Goal: Task Accomplishment & Management: Use online tool/utility

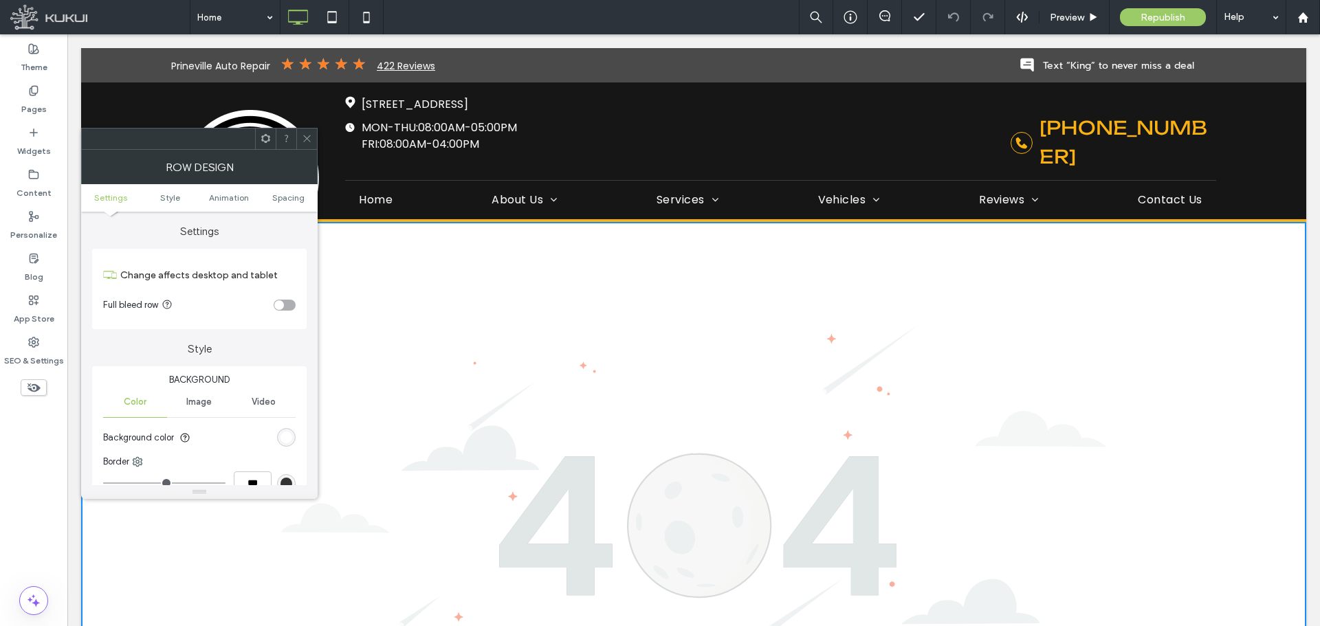
click at [284, 443] on div "rgb(255, 255, 255)" at bounding box center [286, 437] width 19 height 19
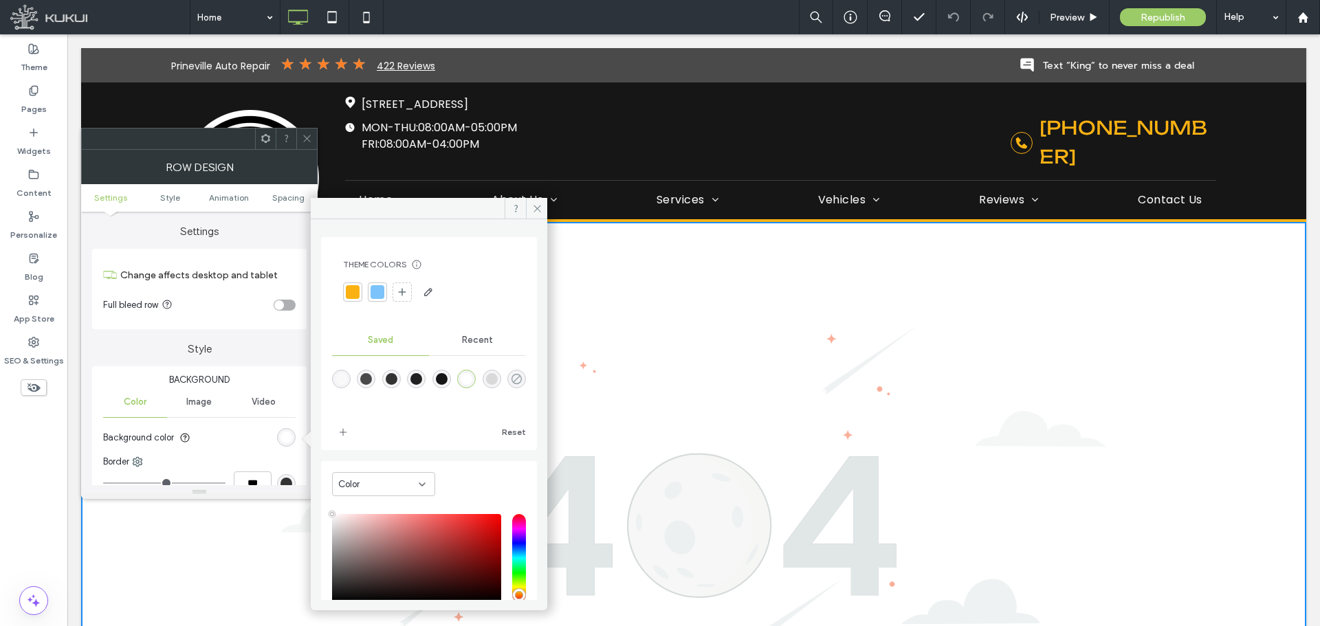
click at [511, 385] on icon "rgba(0,0,0,0)" at bounding box center [517, 379] width 12 height 12
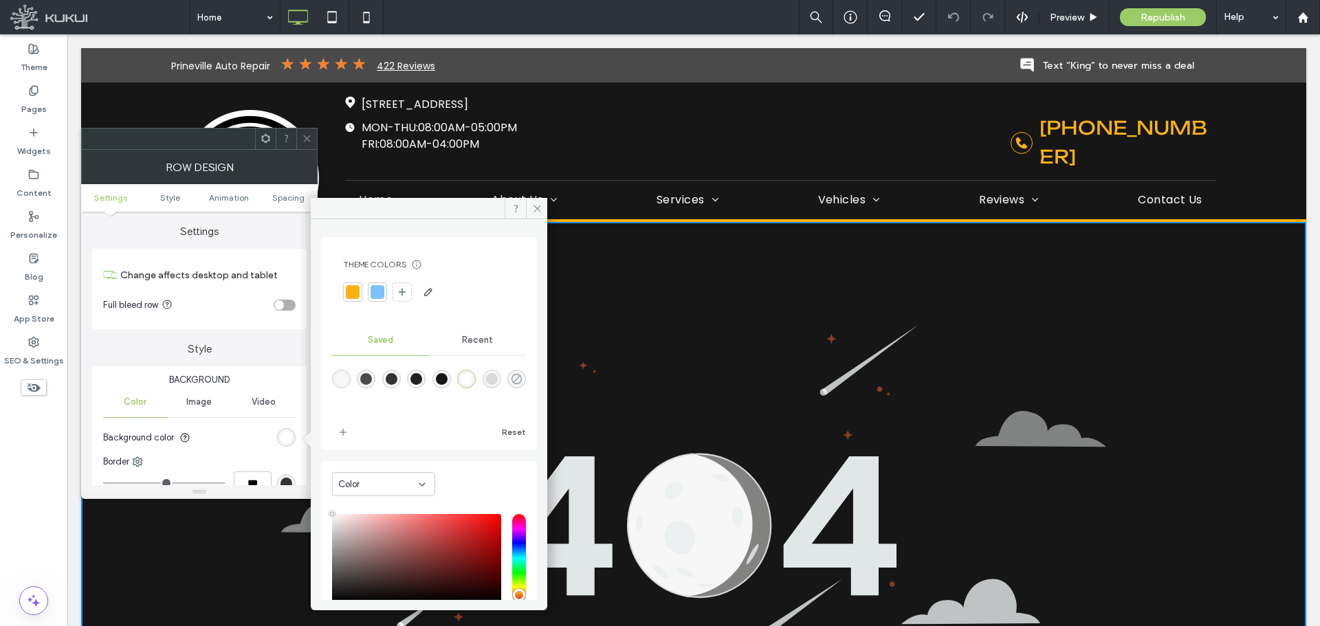
type input "*******"
type input "*"
type input "**"
click at [303, 138] on icon at bounding box center [307, 138] width 10 height 10
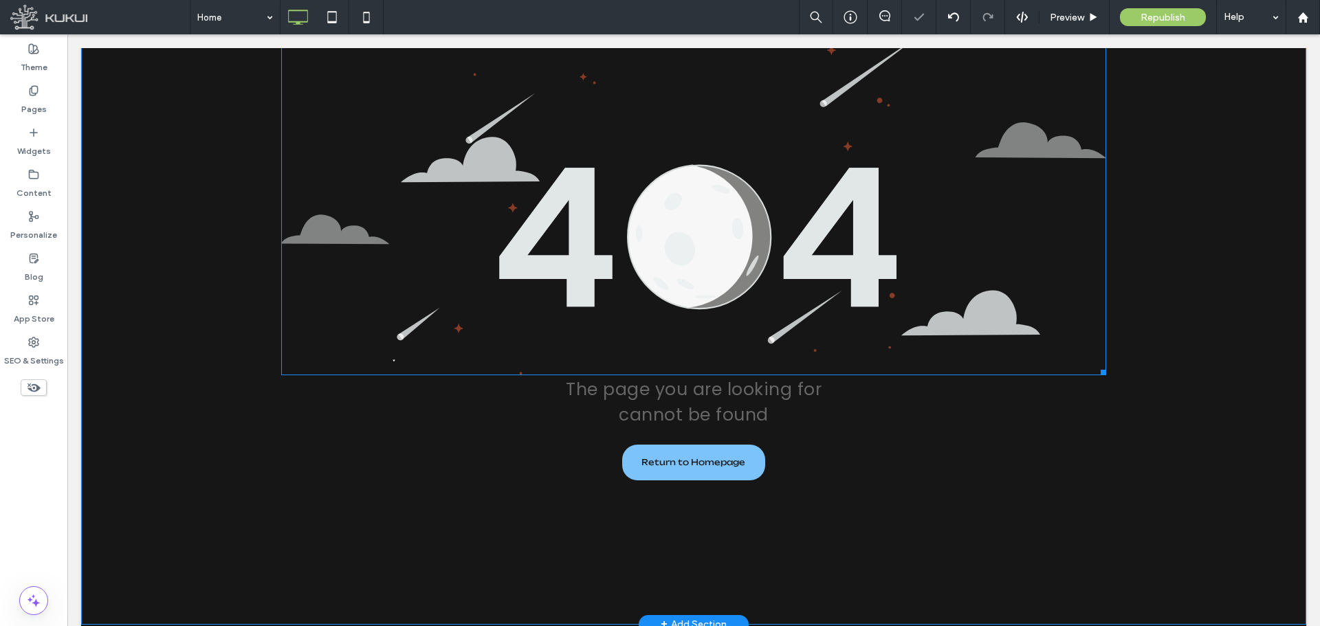
scroll to position [344, 0]
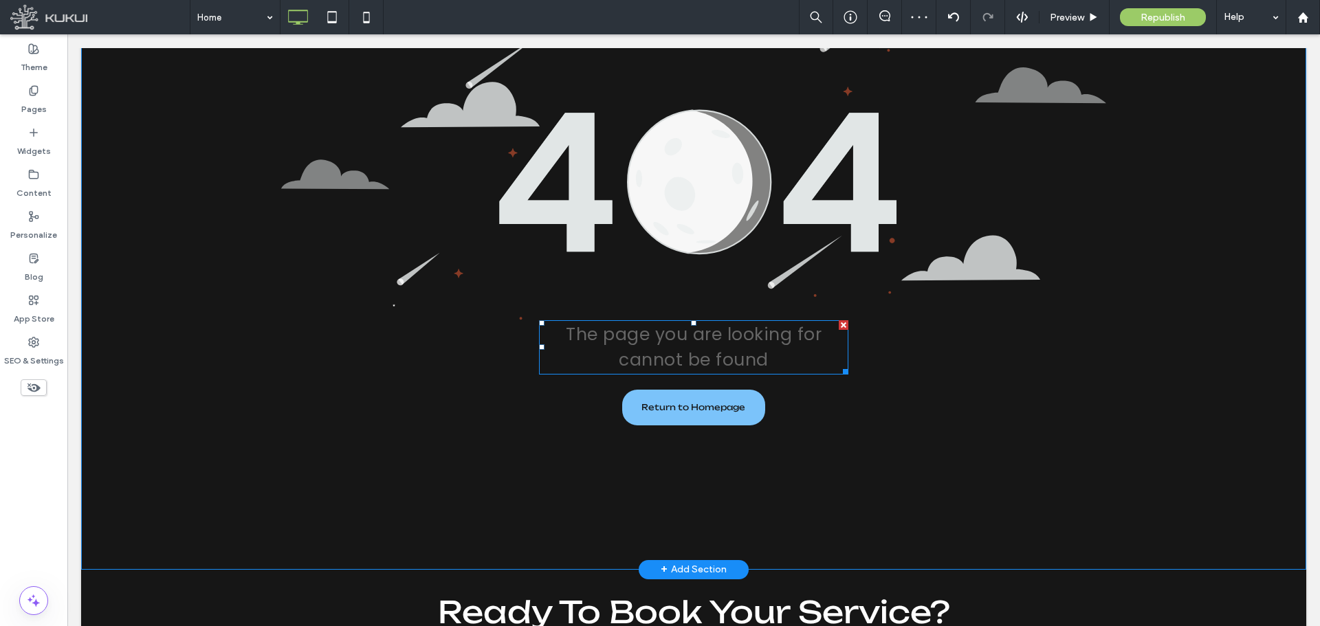
click at [734, 324] on span "The page you are looking for cannot be found" at bounding box center [694, 347] width 256 height 50
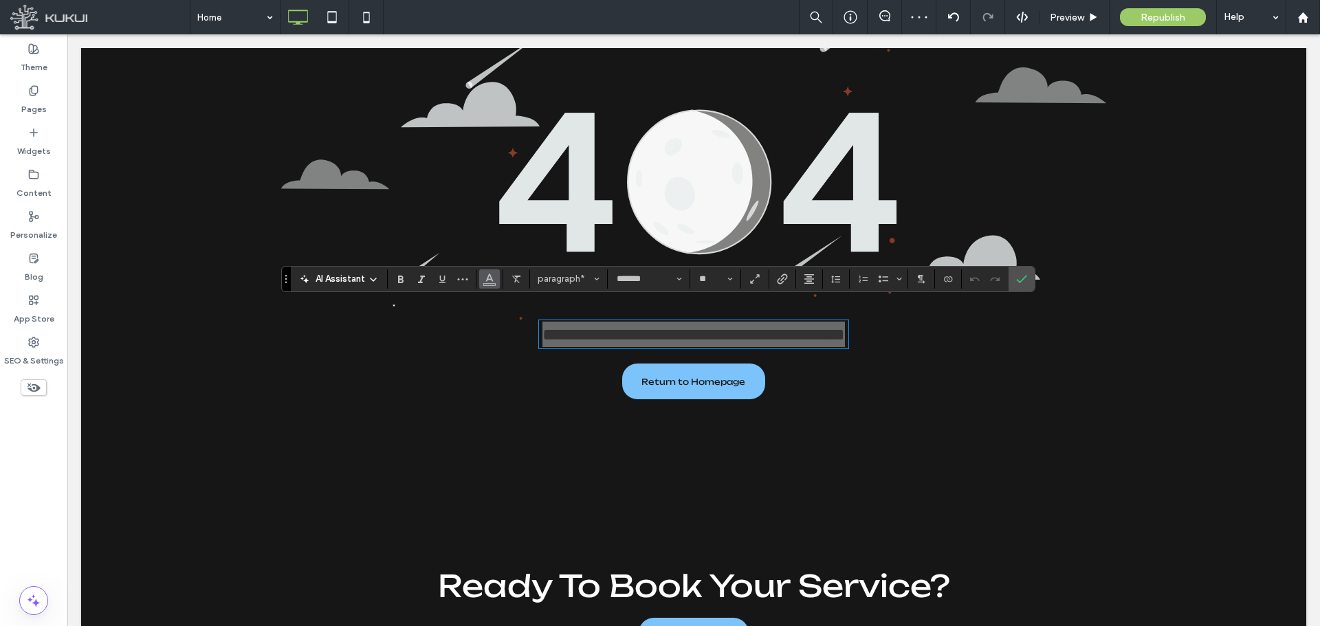
click at [483, 278] on button "Color" at bounding box center [489, 278] width 21 height 19
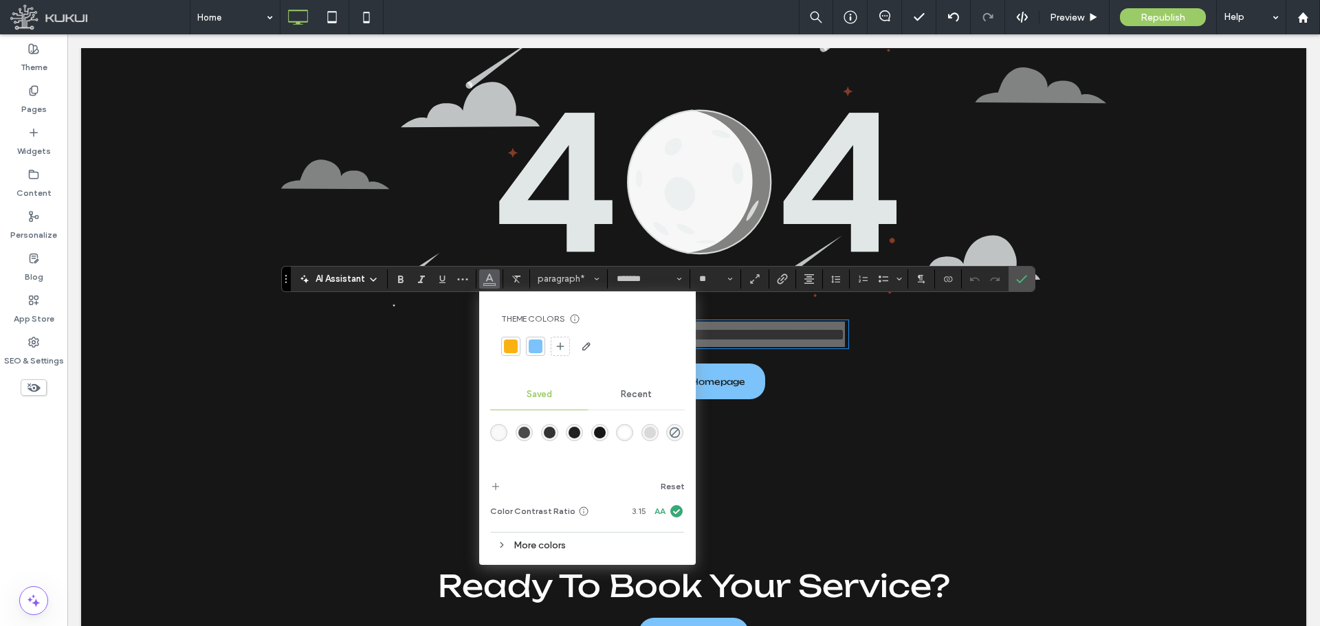
click at [626, 434] on div "rgba(255,255,255,1)" at bounding box center [625, 433] width 12 height 12
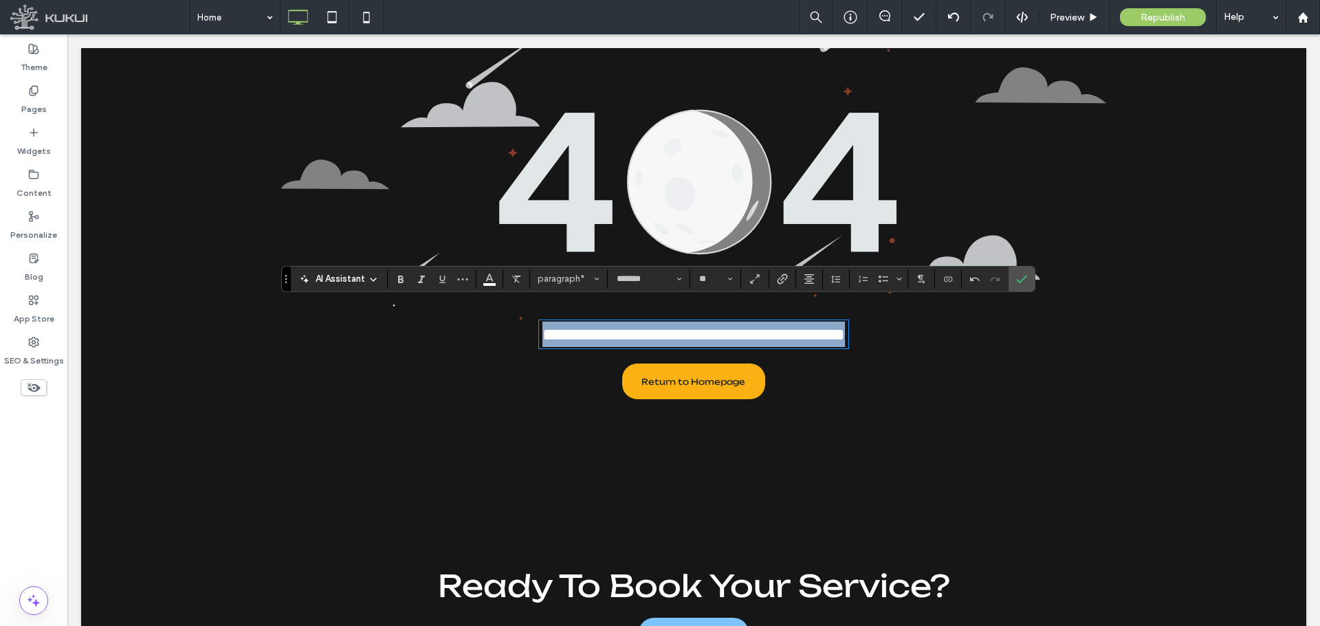
click at [681, 394] on span "Return to Homepage" at bounding box center [693, 382] width 104 height 24
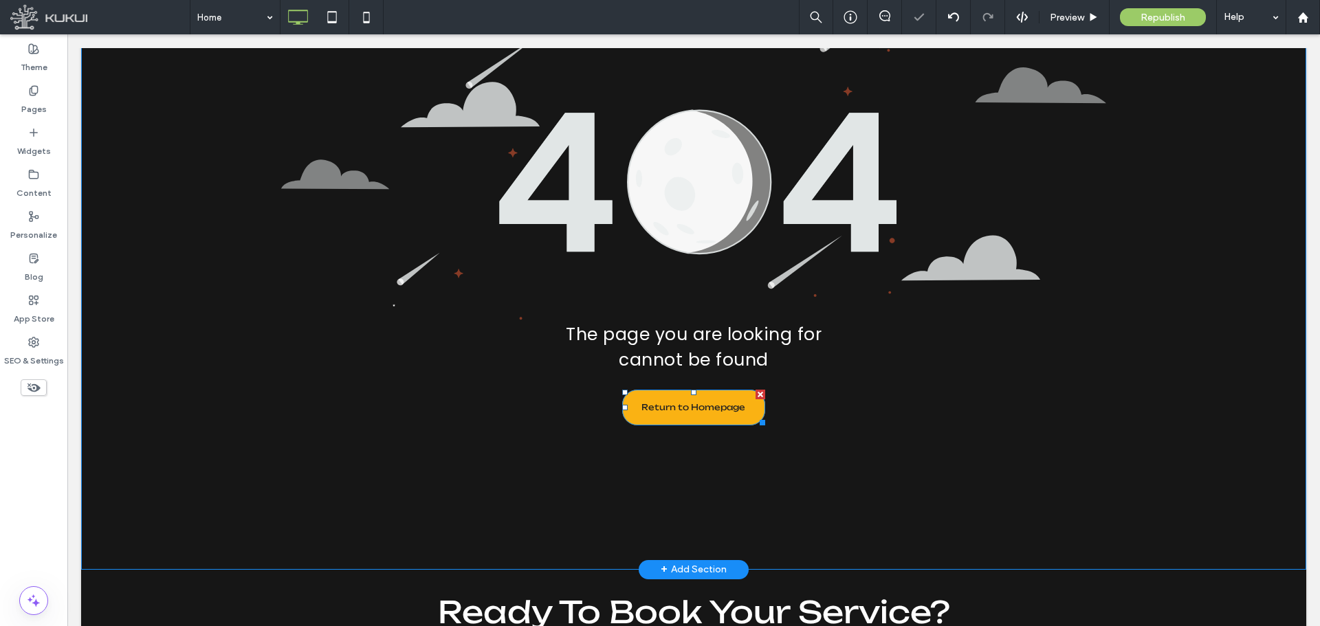
click at [681, 397] on span "Return to Homepage" at bounding box center [693, 407] width 104 height 24
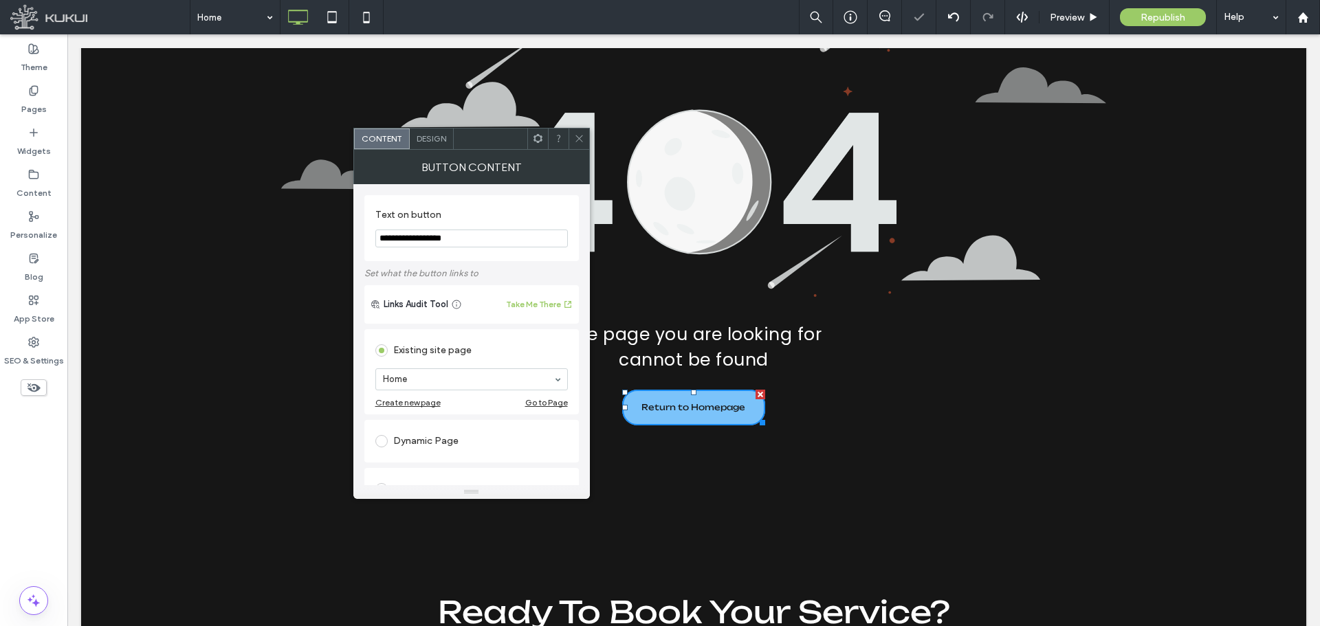
drag, startPoint x: 558, startPoint y: 276, endPoint x: 256, endPoint y: 238, distance: 304.9
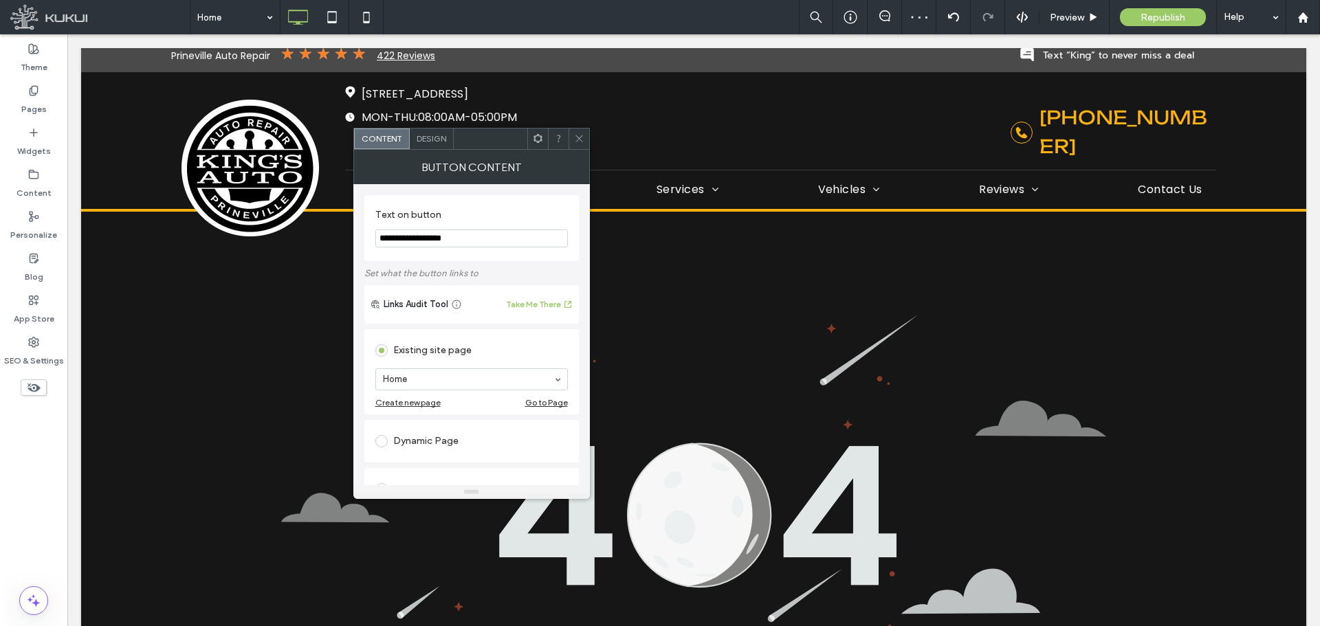
scroll to position [0, 0]
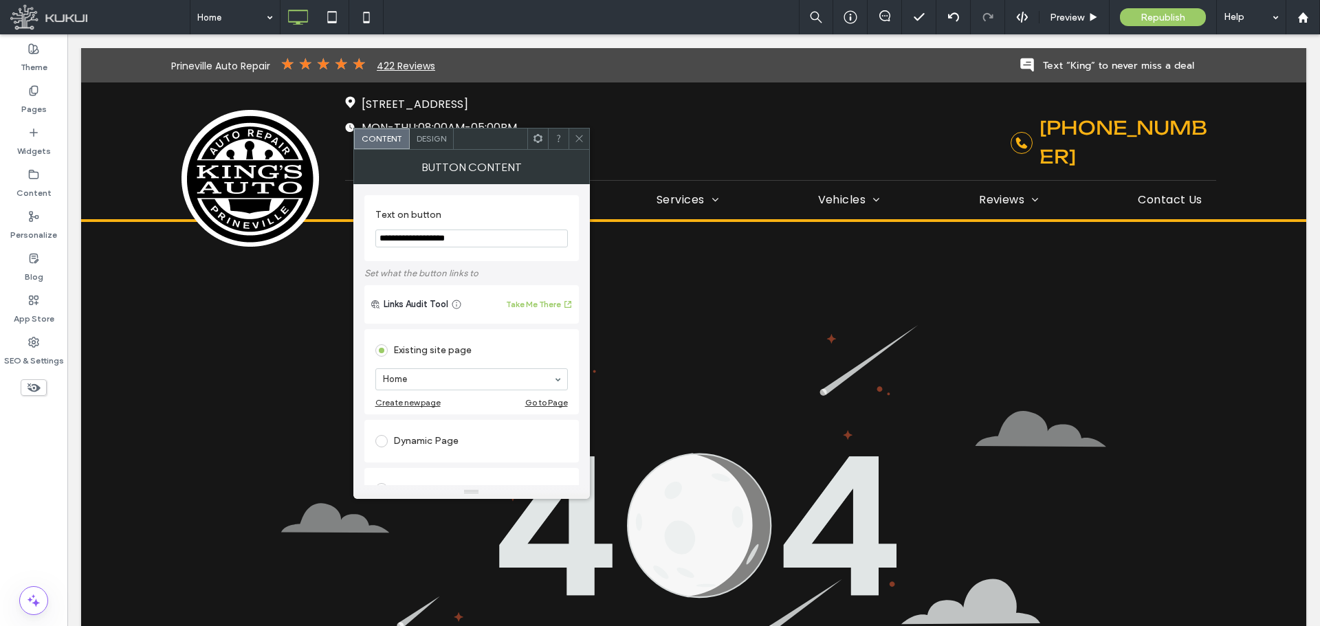
type input "**********"
click at [580, 133] on icon at bounding box center [579, 138] width 10 height 10
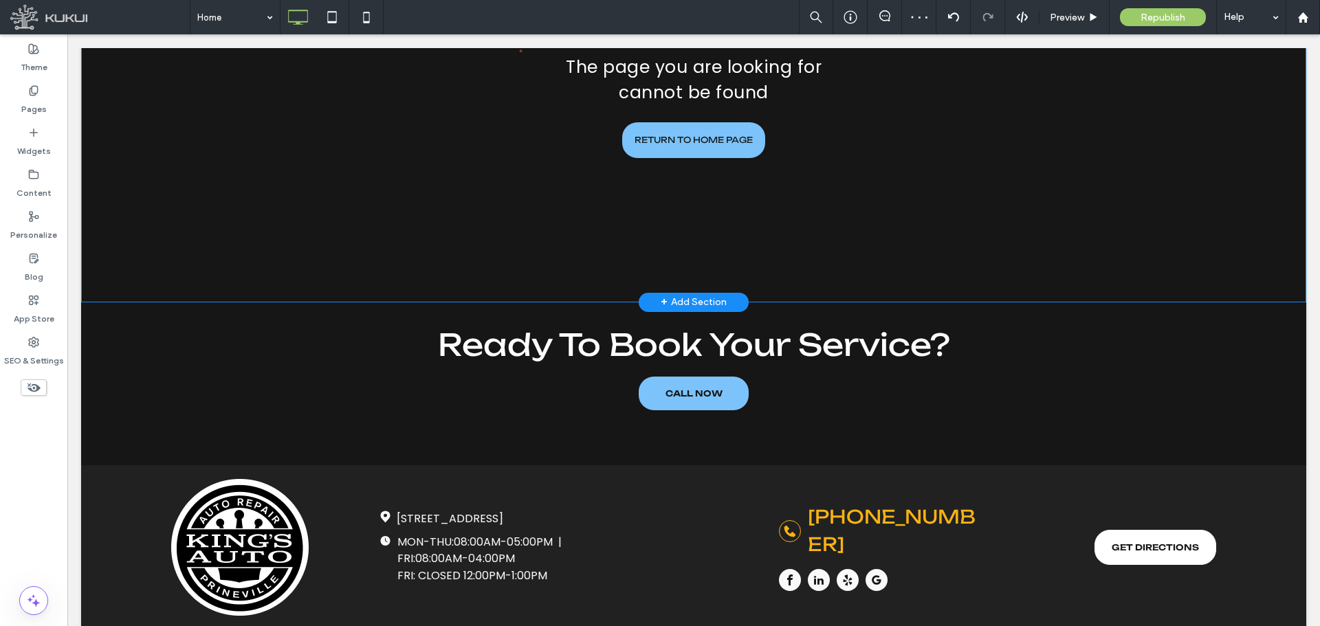
scroll to position [586, 0]
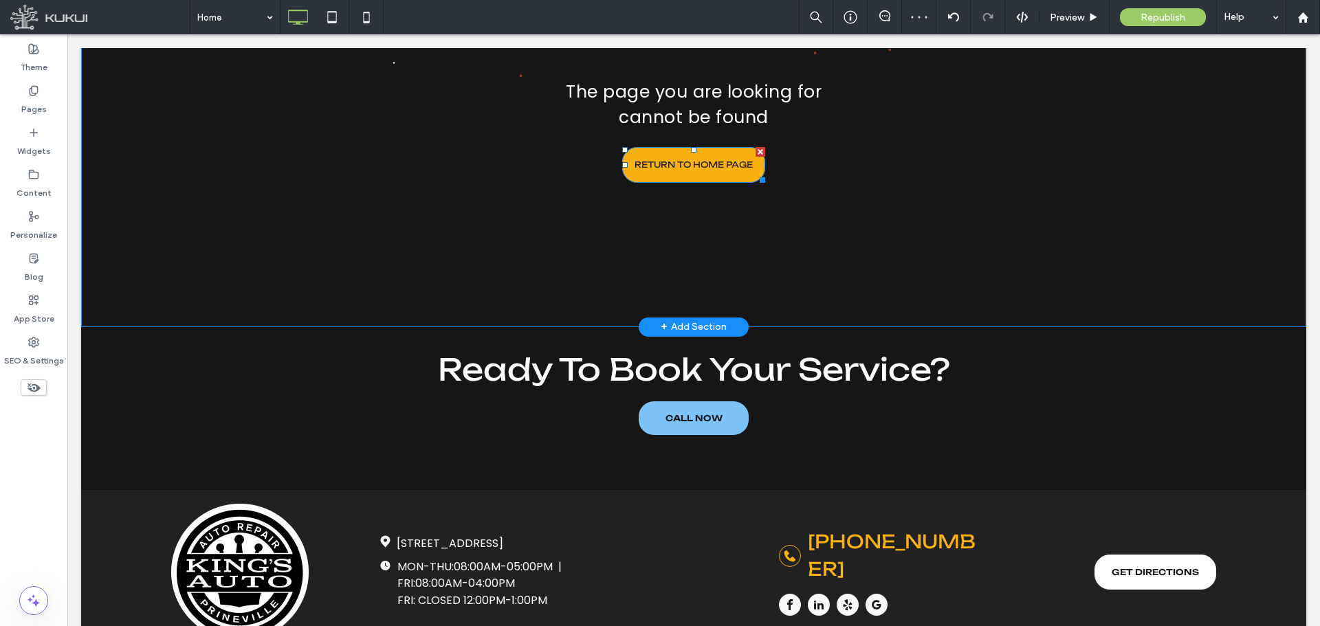
click at [697, 147] on link "RETURN TO HOME PAGE" at bounding box center [693, 165] width 143 height 36
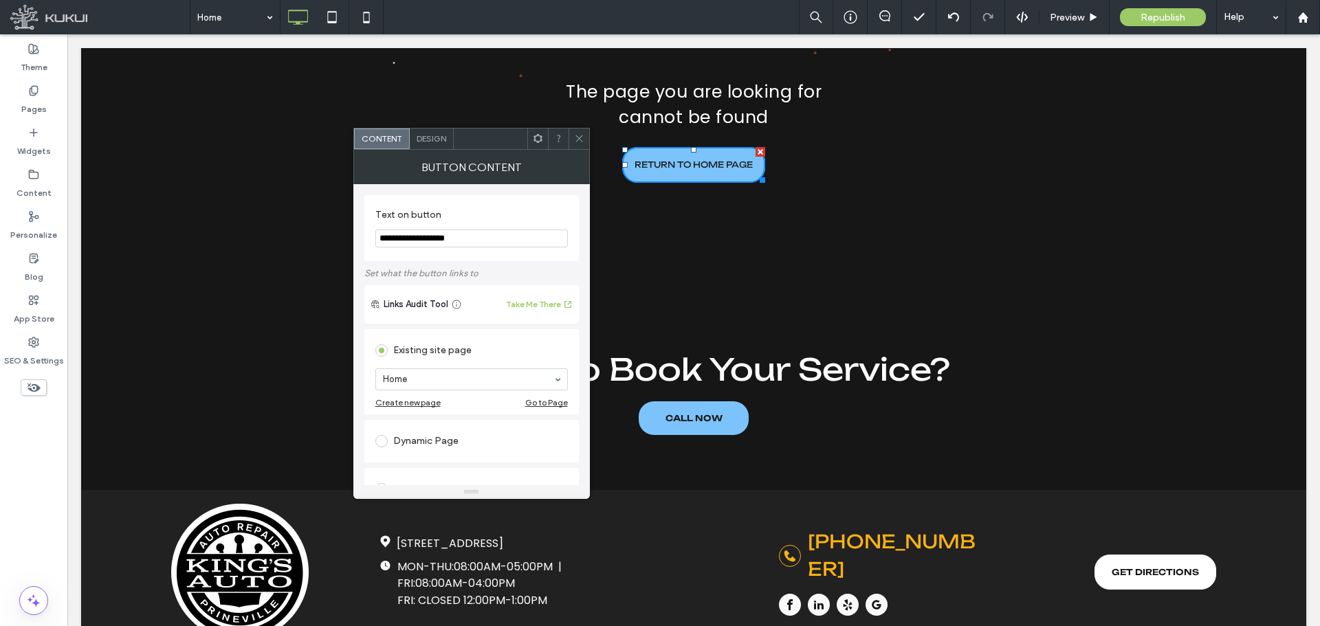
click at [444, 137] on span "Design" at bounding box center [432, 138] width 30 height 10
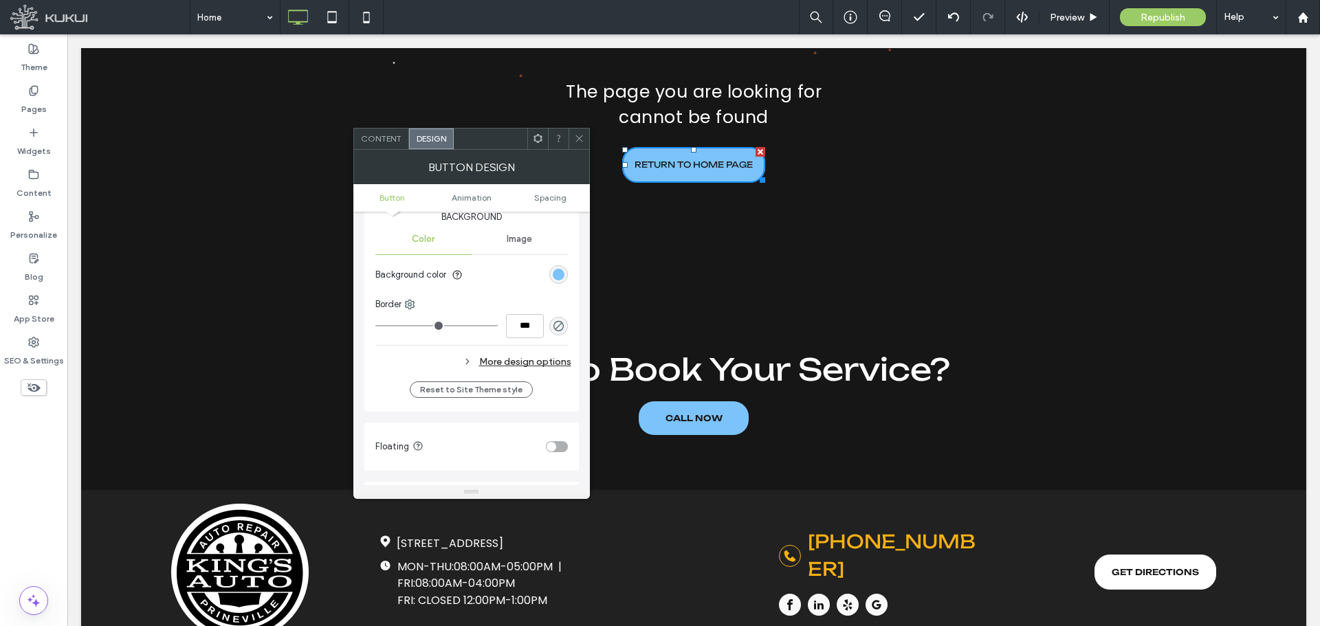
scroll to position [137, 0]
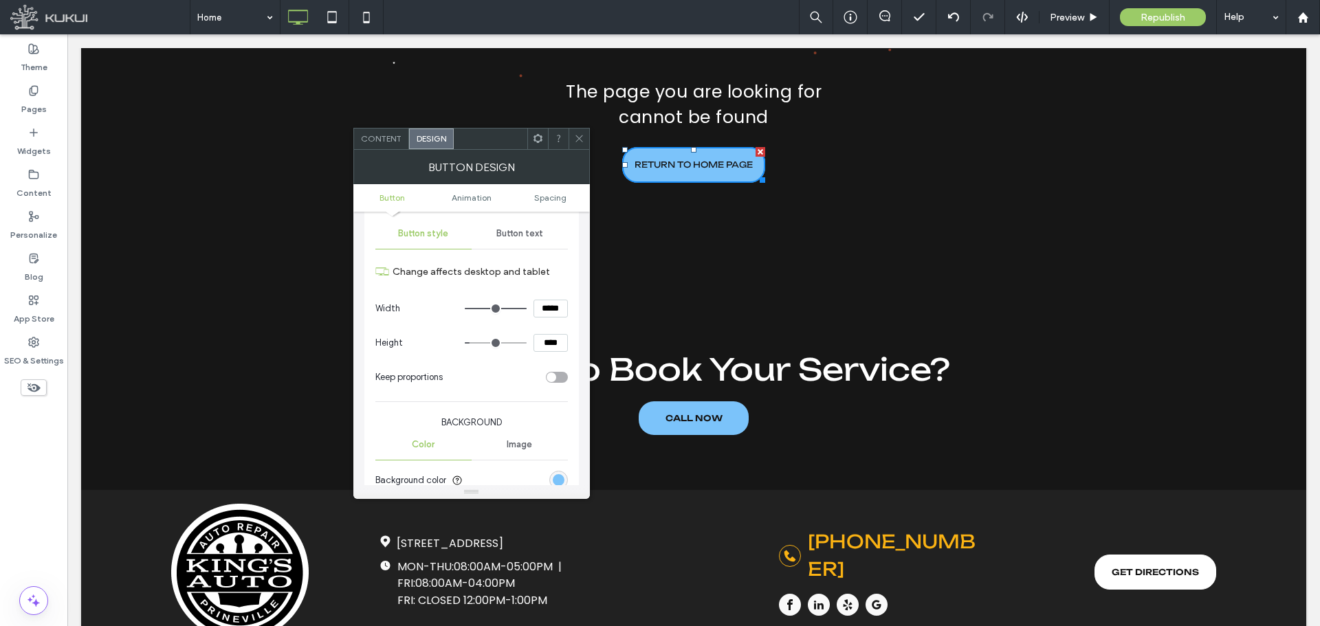
click at [548, 245] on div "Button text" at bounding box center [520, 234] width 96 height 30
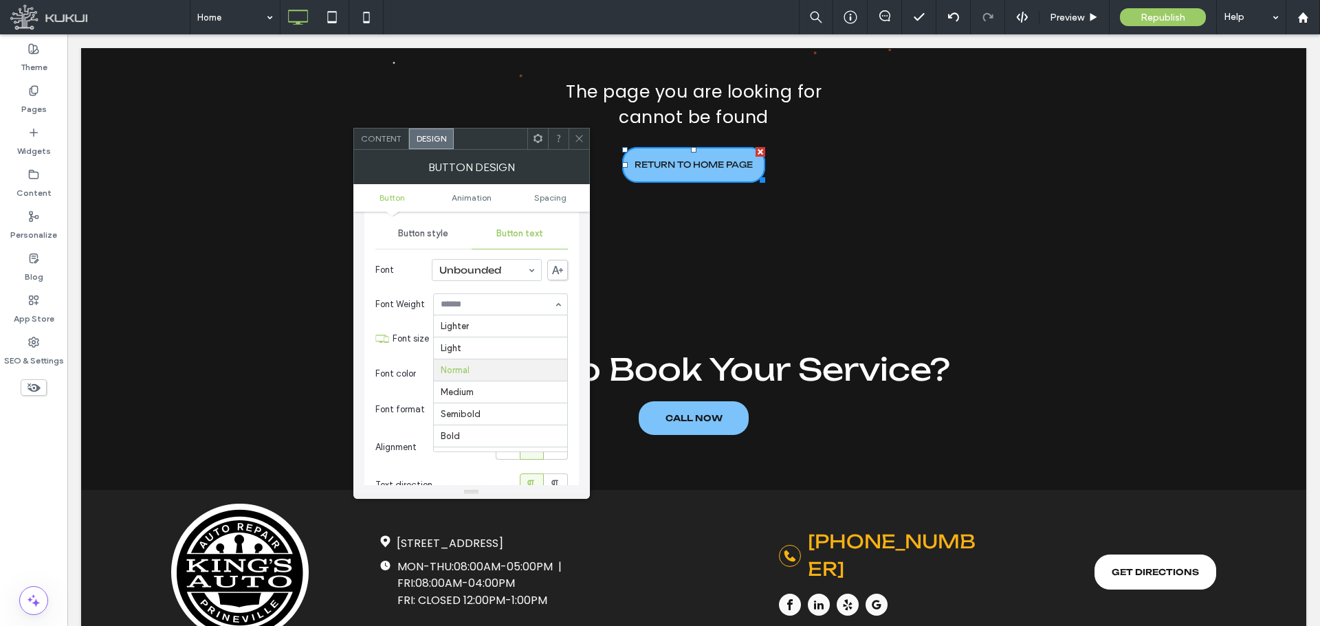
scroll to position [39, 0]
click at [576, 137] on icon at bounding box center [579, 138] width 10 height 10
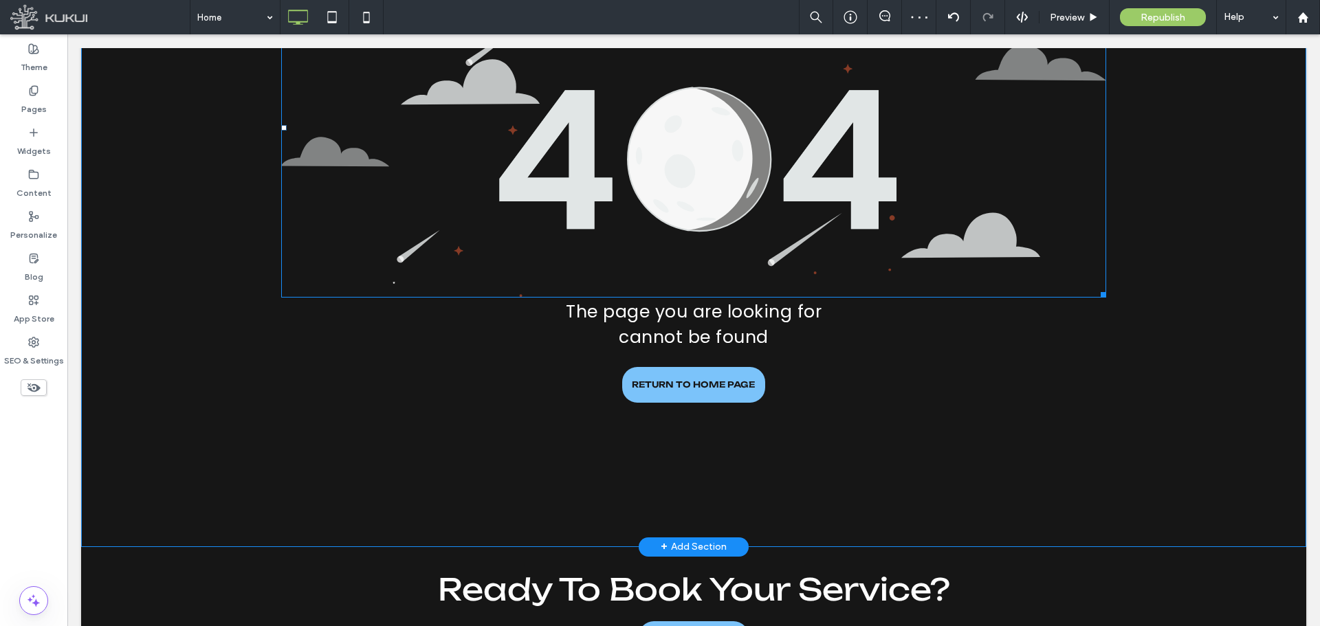
scroll to position [449, 0]
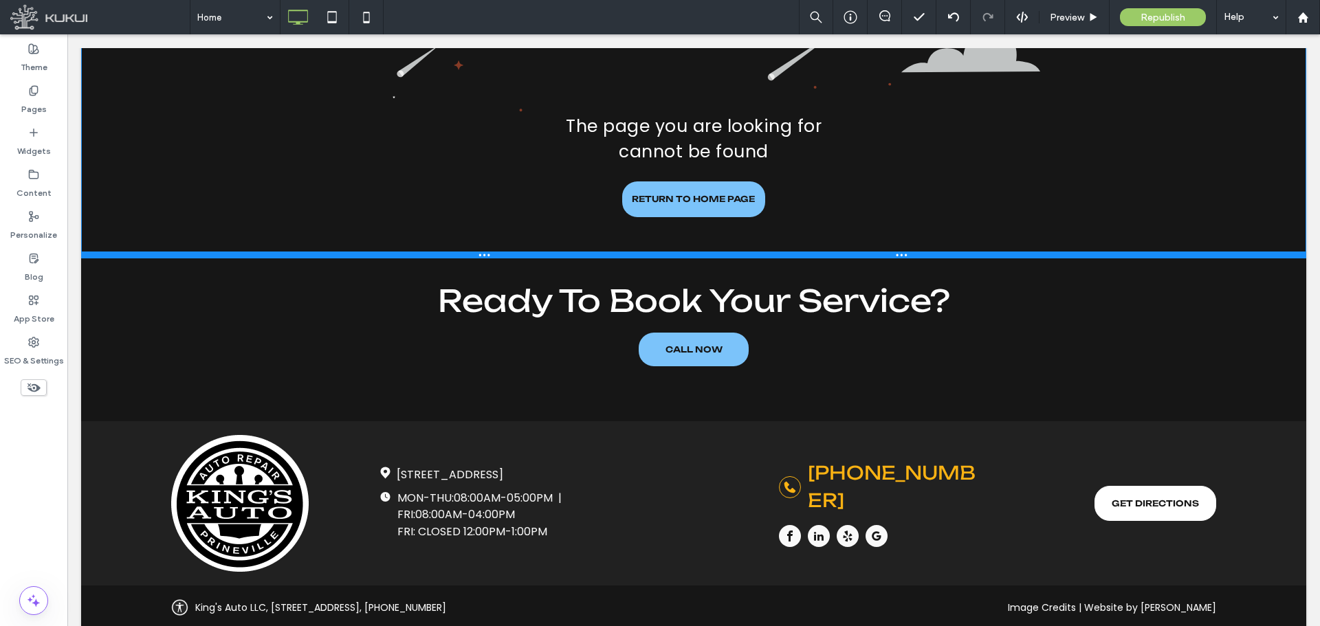
drag, startPoint x: 887, startPoint y: 443, endPoint x: 892, endPoint y: 280, distance: 163.0
click at [892, 258] on div at bounding box center [693, 255] width 1225 height 7
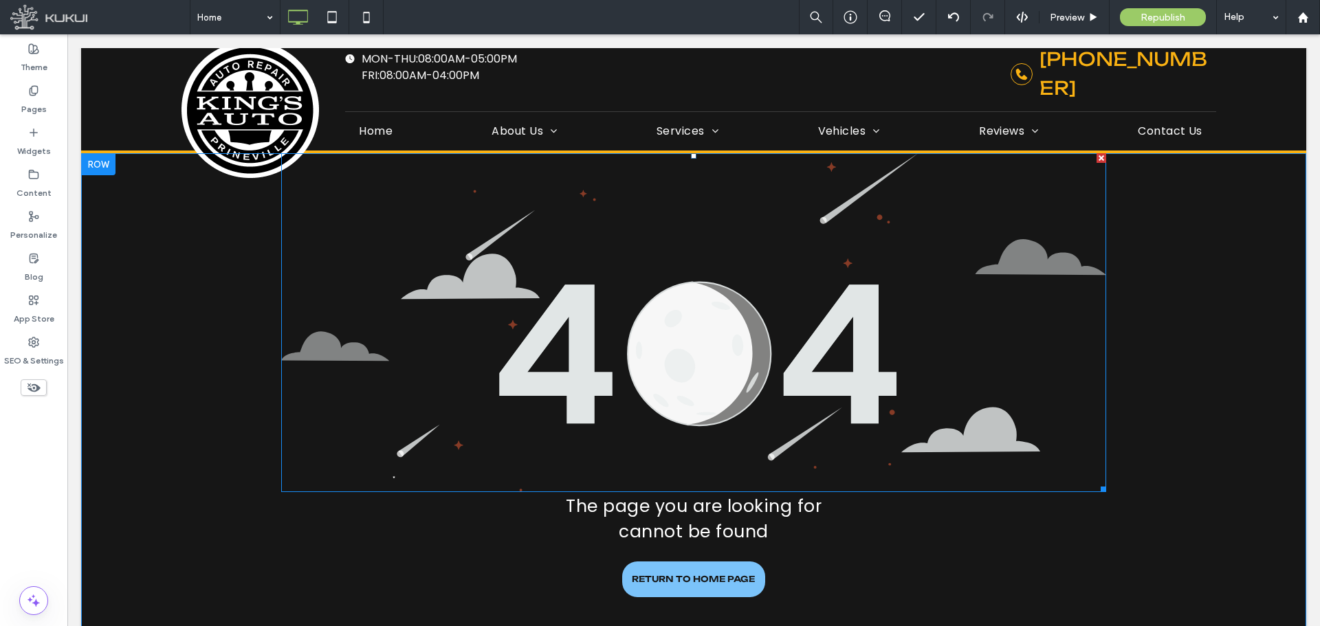
scroll to position [137, 0]
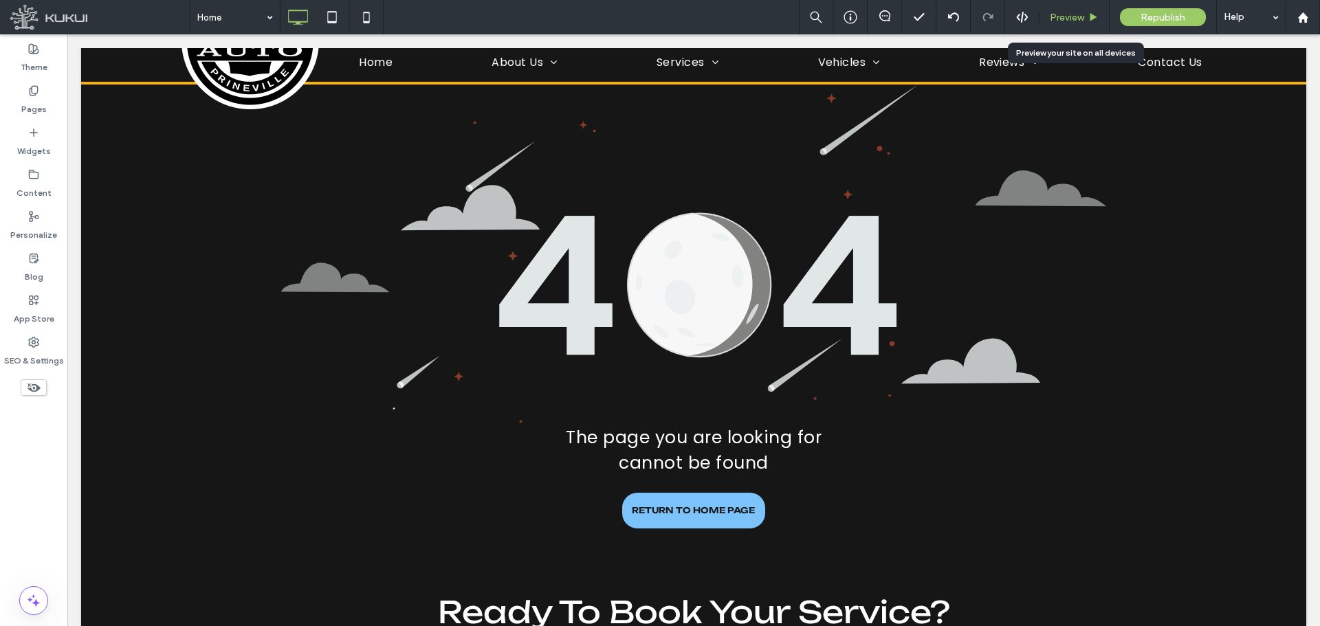
click at [1080, 23] on span "Preview" at bounding box center [1067, 18] width 34 height 12
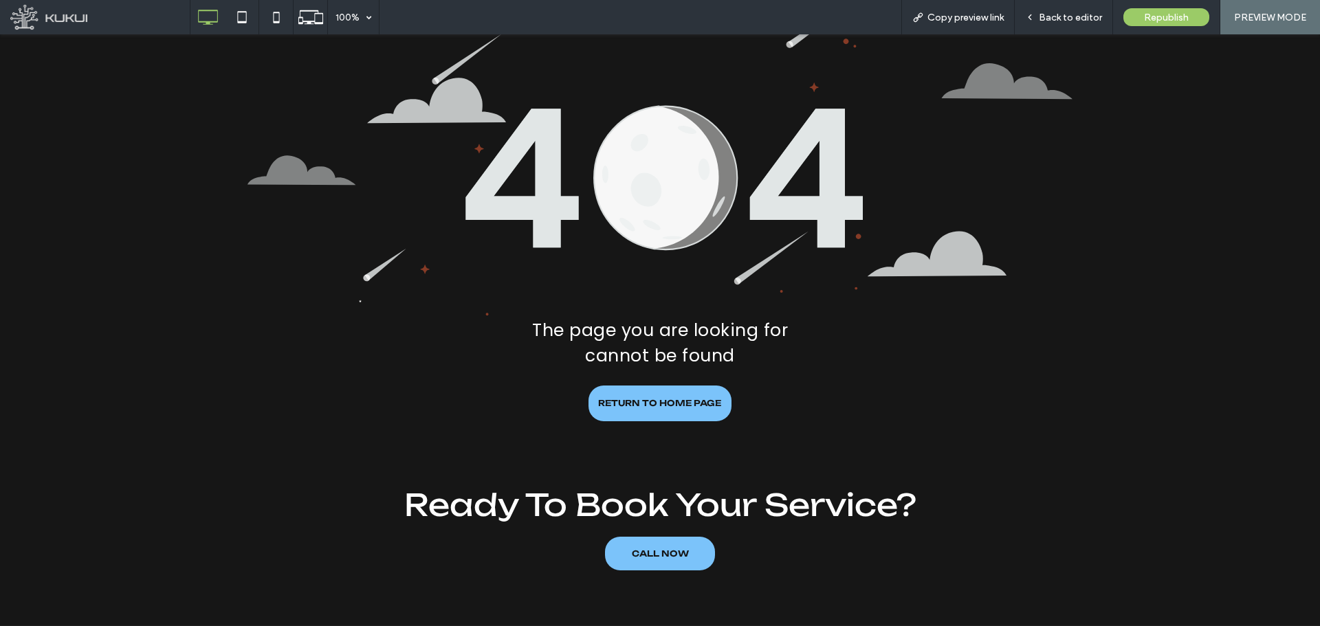
scroll to position [206, 0]
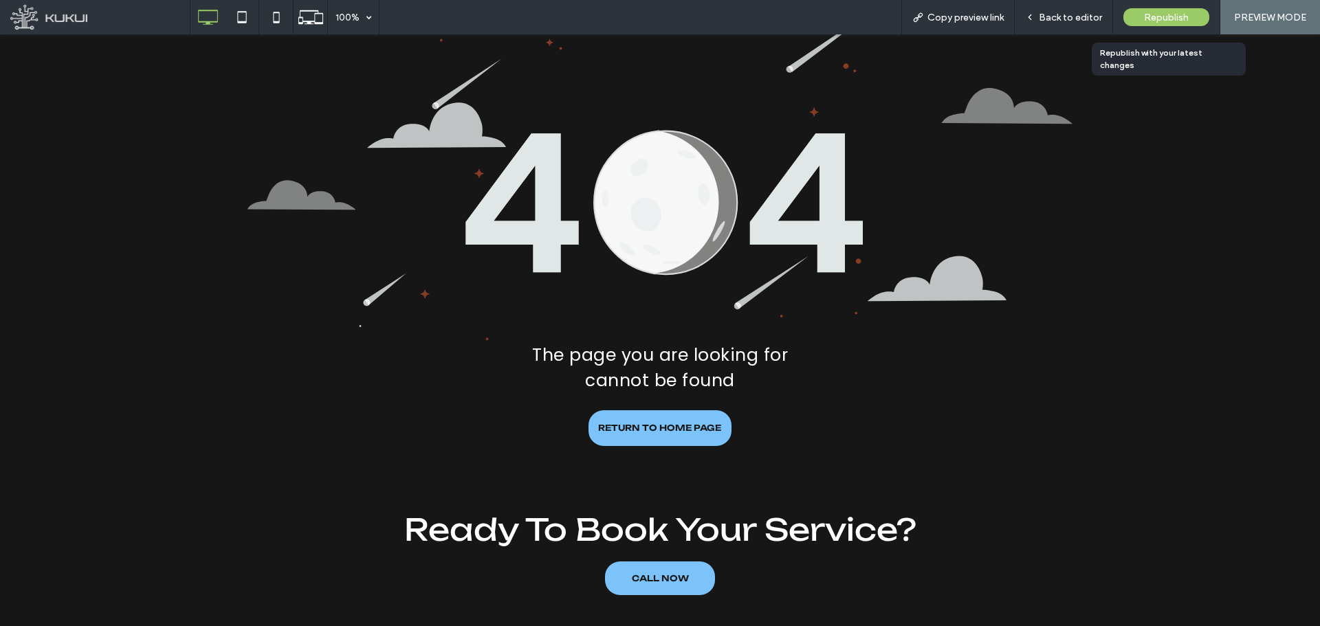
click at [1180, 8] on div "Republish" at bounding box center [1166, 17] width 86 height 18
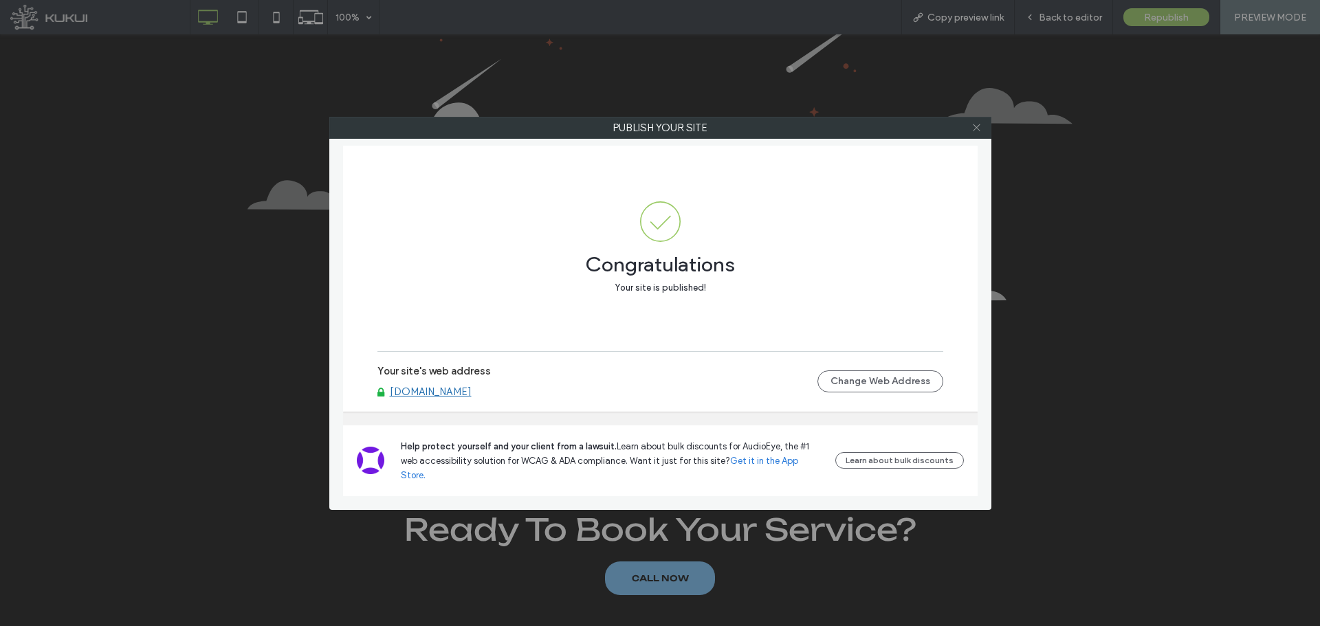
click at [975, 125] on icon at bounding box center [976, 127] width 10 height 10
